Goal: Transaction & Acquisition: Book appointment/travel/reservation

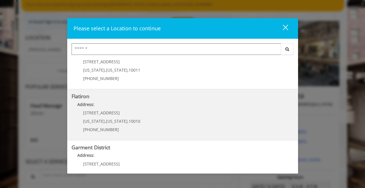
scroll to position [142, 0]
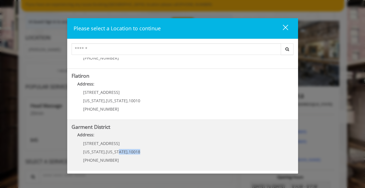
click at [117, 154] on span "[US_STATE]" at bounding box center [117, 151] width 22 height 5
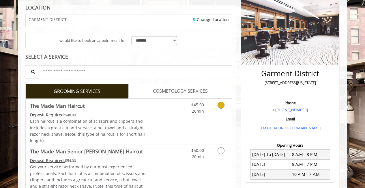
click at [223, 106] on icon "Grooming services" at bounding box center [221, 105] width 7 height 7
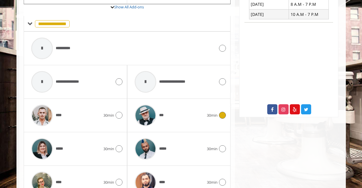
scroll to position [241, 0]
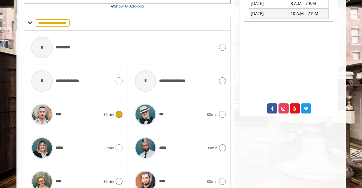
click at [106, 110] on div "**** 30min" at bounding box center [75, 114] width 94 height 27
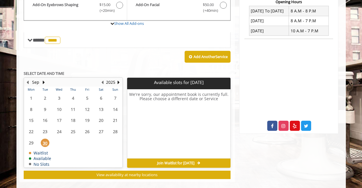
scroll to position [232, 0]
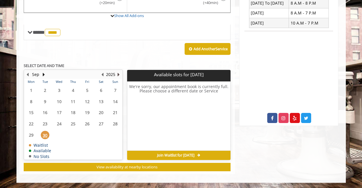
click at [116, 75] on button "Next Year" at bounding box center [118, 74] width 5 height 6
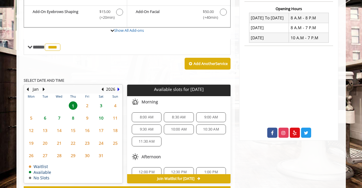
scroll to position [227, 0]
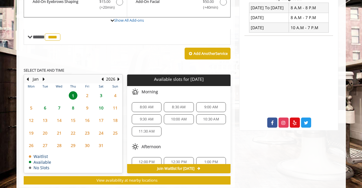
click at [175, 105] on span "8:30 AM" at bounding box center [179, 107] width 14 height 5
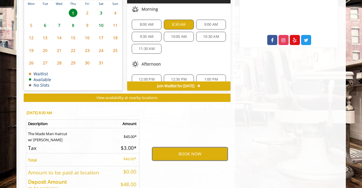
scroll to position [299, 0]
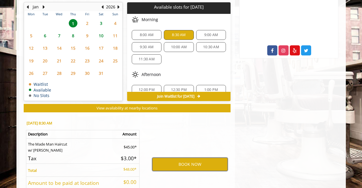
click at [190, 165] on button "BOOK NOW" at bounding box center [189, 164] width 75 height 13
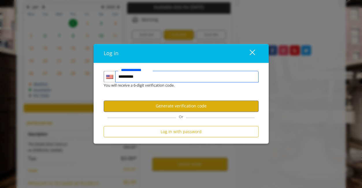
type input "**********"
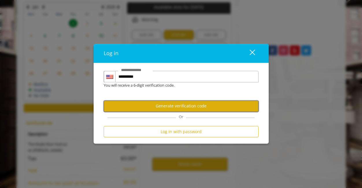
click at [146, 105] on button "Generate verification code" at bounding box center [181, 105] width 155 height 11
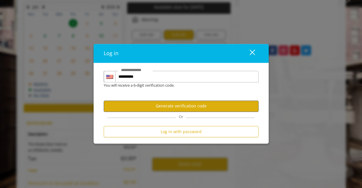
scroll to position [0, 0]
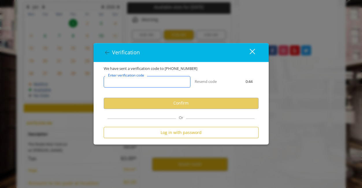
click at [134, 87] on input "Enter verification code" at bounding box center [147, 82] width 87 height 12
paste input "******"
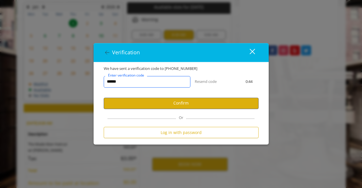
type input "******"
click at [149, 107] on button "Confirm" at bounding box center [181, 103] width 155 height 11
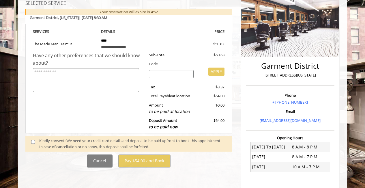
scroll to position [91, 0]
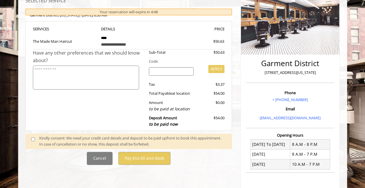
click at [124, 139] on div "Kindly consent: We need your credit card details and deposit to be paid upfront…" at bounding box center [132, 141] width 187 height 12
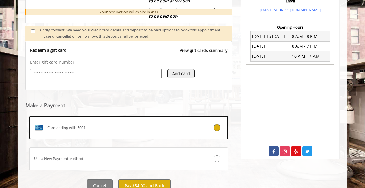
scroll to position [223, 0]
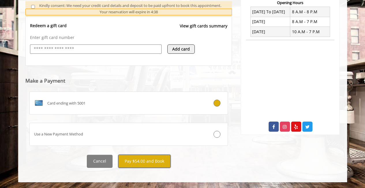
click at [149, 163] on button "Pay $54.00 and Book" at bounding box center [144, 161] width 52 height 13
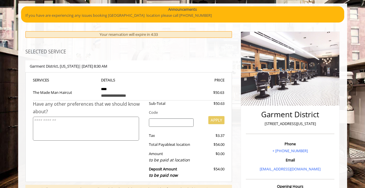
scroll to position [38, 0]
